Goal: Task Accomplishment & Management: Use online tool/utility

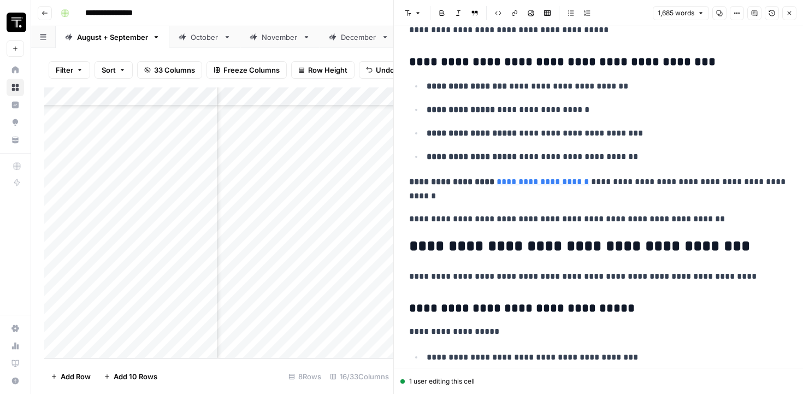
scroll to position [2985, 0]
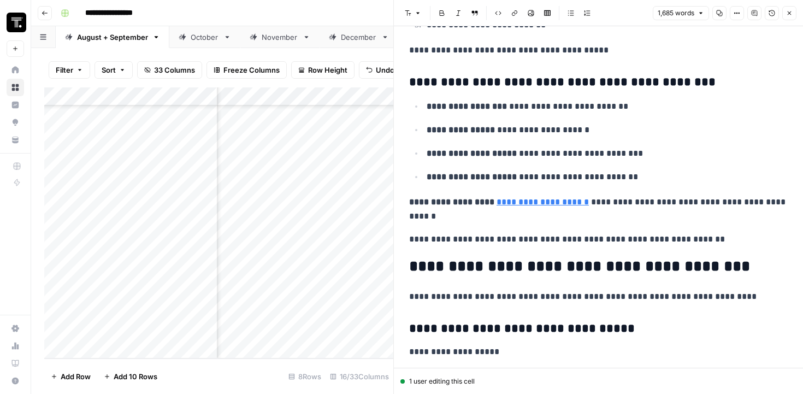
click at [360, 302] on div "Add Column" at bounding box center [218, 222] width 349 height 271
click at [789, 17] on button "Close" at bounding box center [789, 13] width 14 height 14
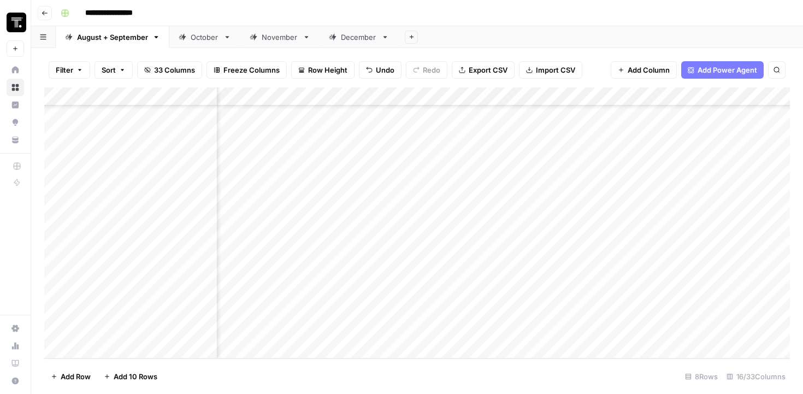
scroll to position [150, 275]
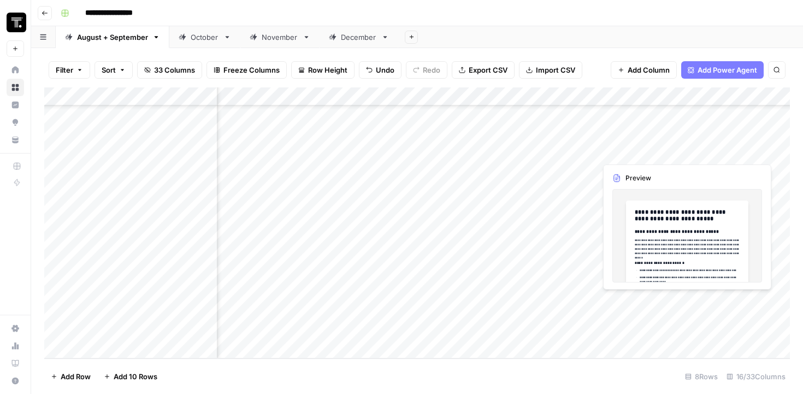
click at [631, 304] on div "Add Column" at bounding box center [416, 222] width 745 height 271
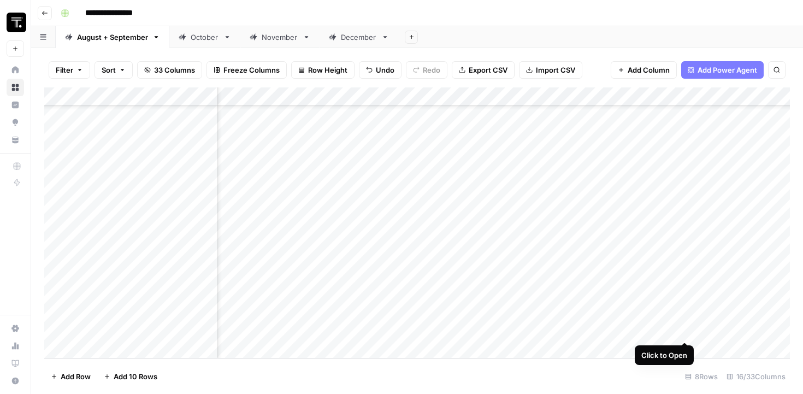
click at [688, 300] on div "Add Column" at bounding box center [416, 222] width 745 height 271
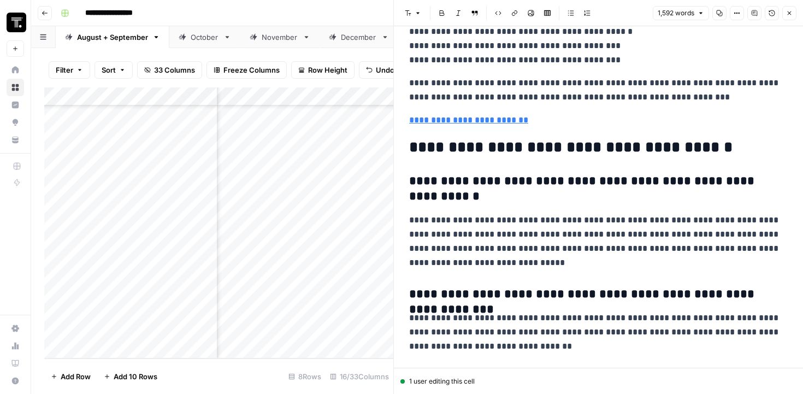
scroll to position [4164, 0]
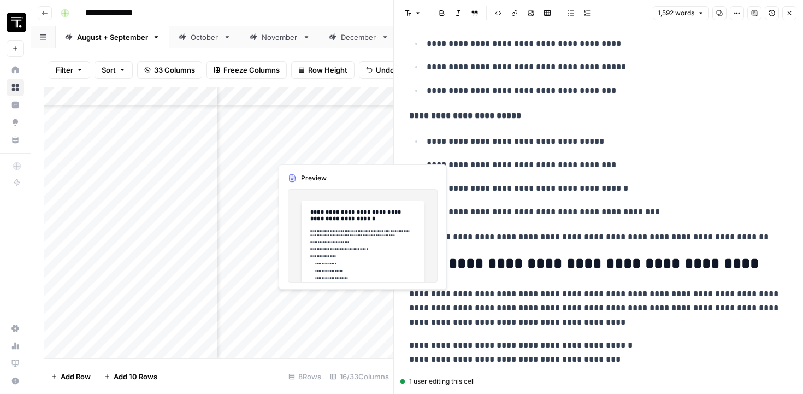
click at [301, 323] on div "Add Column" at bounding box center [218, 222] width 349 height 271
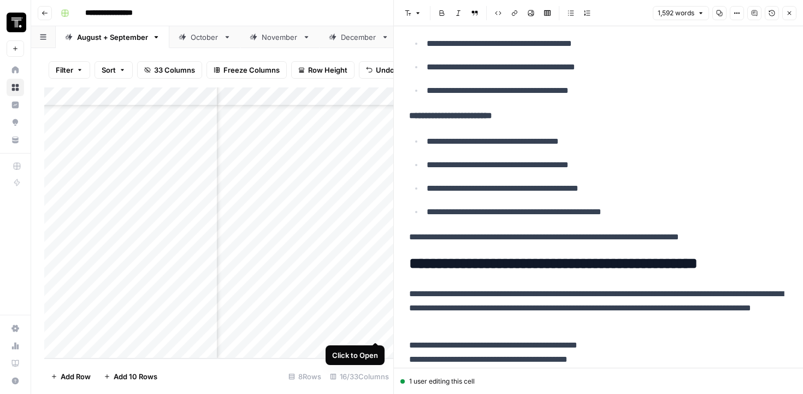
click at [372, 302] on div "Add Column" at bounding box center [218, 222] width 349 height 271
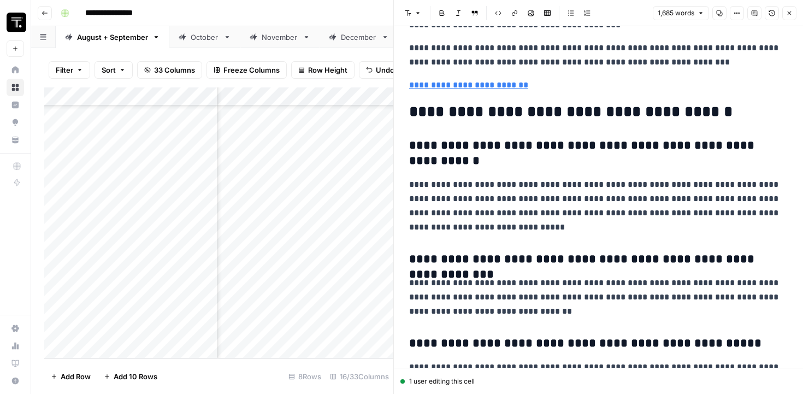
scroll to position [5327, 0]
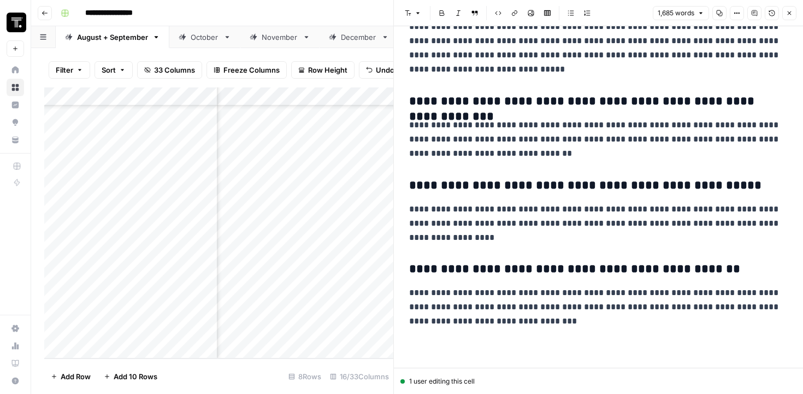
click at [544, 187] on h3 "**********" at bounding box center [598, 185] width 378 height 15
copy div "**********"
